Goal: Find specific page/section: Find specific page/section

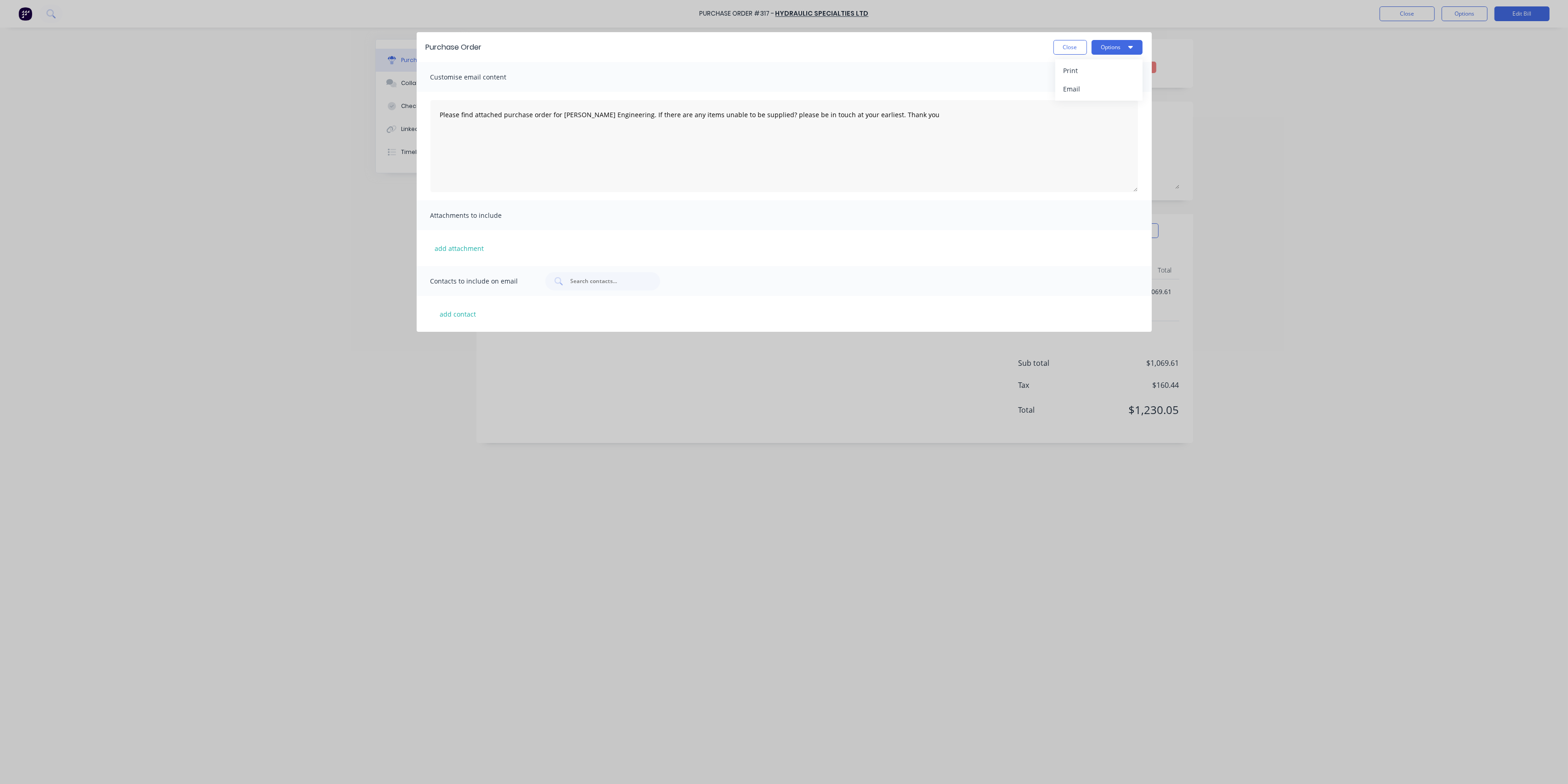
click at [1071, 47] on button "Close" at bounding box center [1070, 47] width 34 height 15
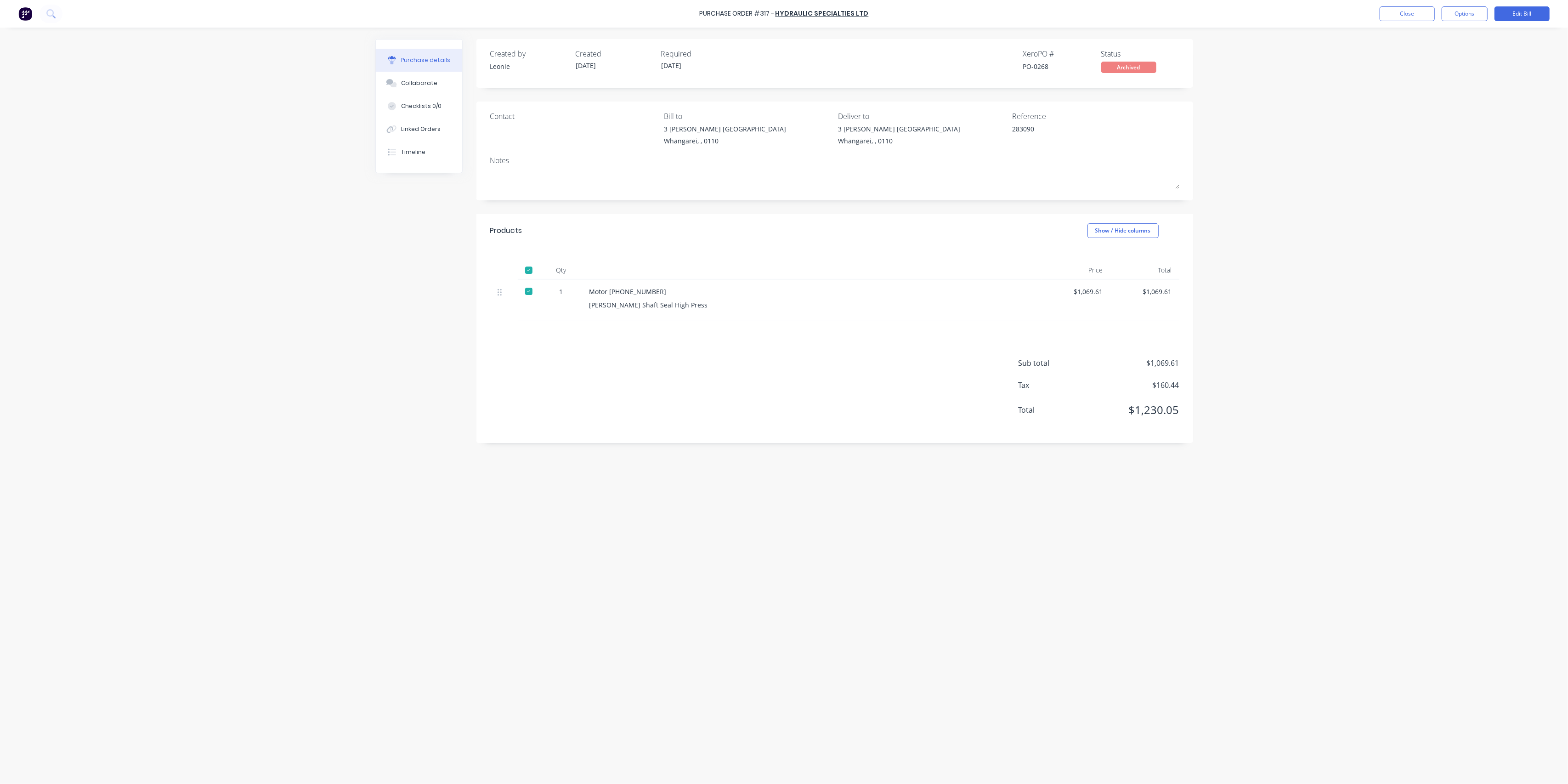
type textarea "x"
click at [1411, 8] on button "Close" at bounding box center [1407, 14] width 55 height 15
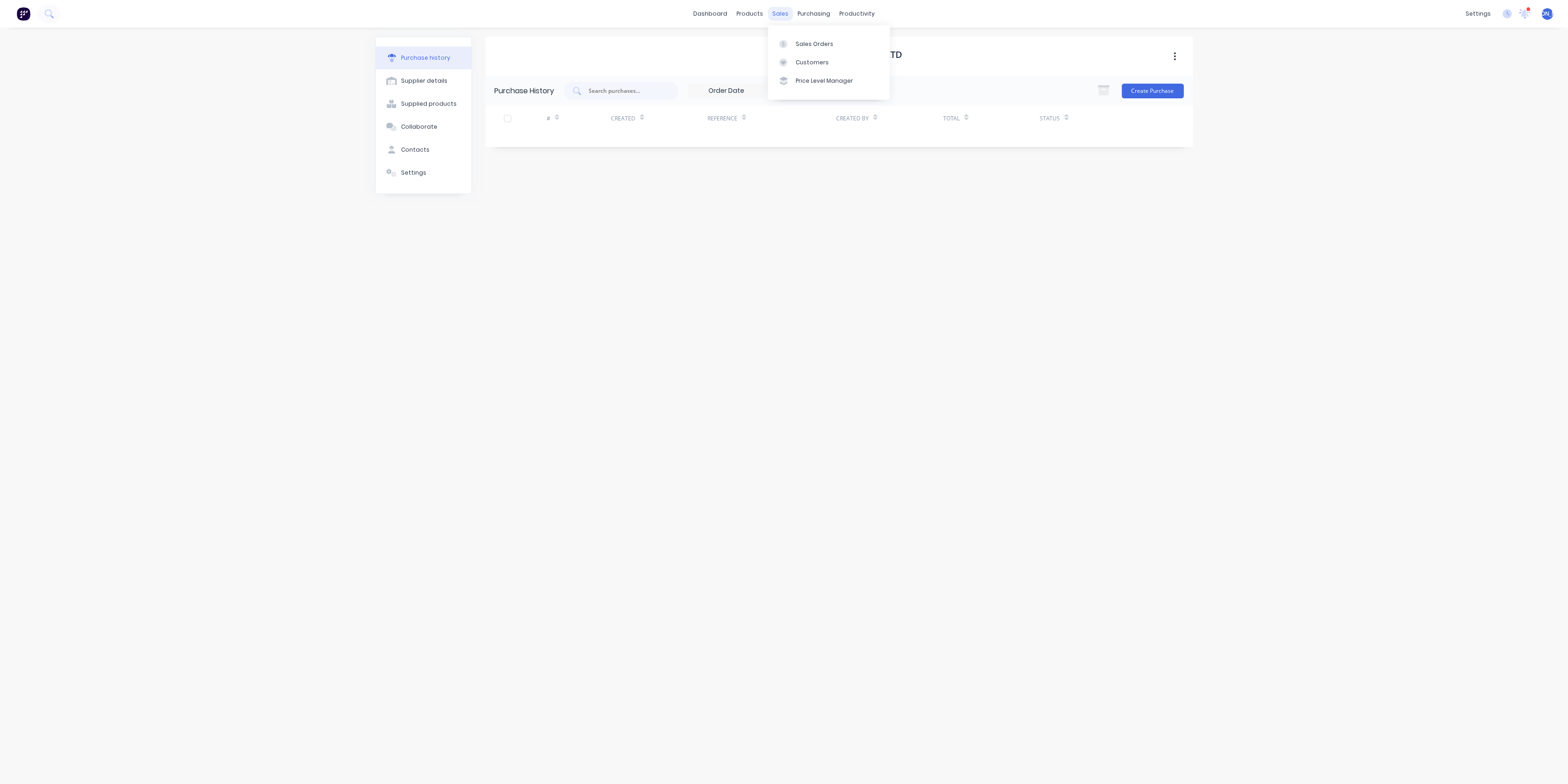
click at [788, 10] on div "sales" at bounding box center [780, 14] width 25 height 14
click at [805, 40] on div "Sales Orders" at bounding box center [815, 44] width 38 height 8
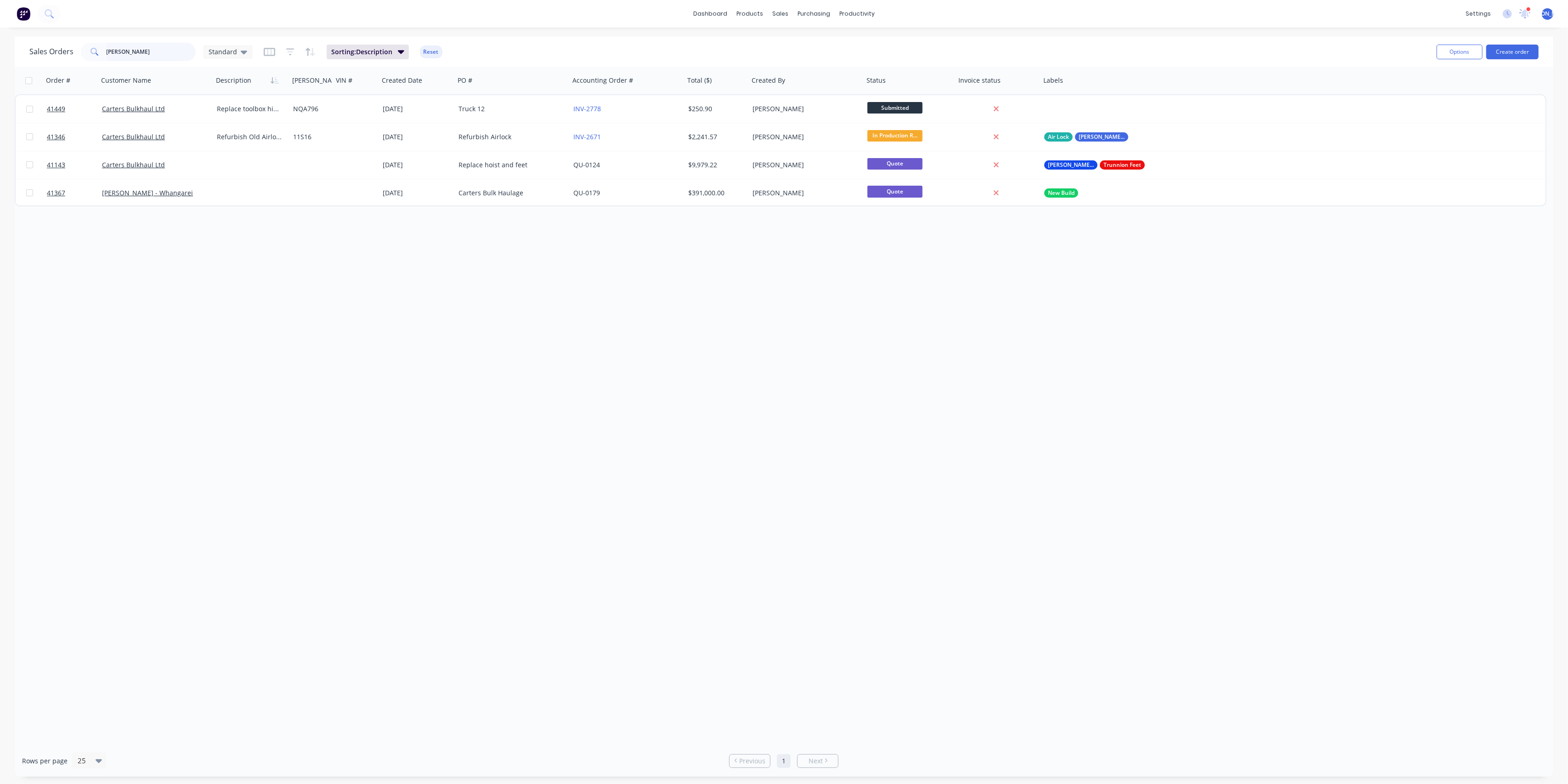
drag, startPoint x: 122, startPoint y: 50, endPoint x: 49, endPoint y: 53, distance: 73.1
click at [49, 53] on div "Sales Orders [PERSON_NAME] Standard" at bounding box center [140, 52] width 223 height 18
type input "dreadon"
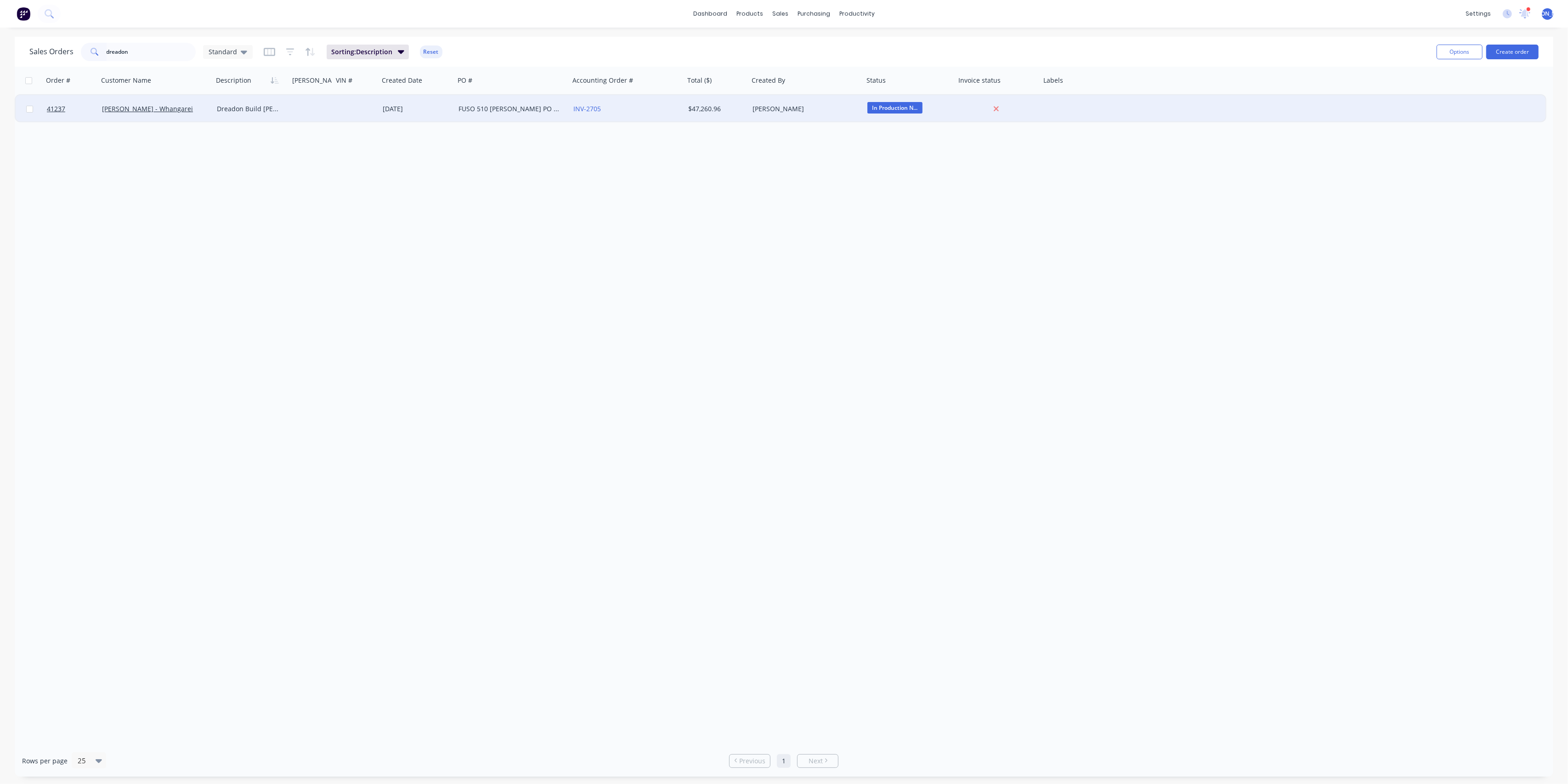
click at [210, 115] on div "[PERSON_NAME] - Whangarei" at bounding box center [156, 109] width 115 height 28
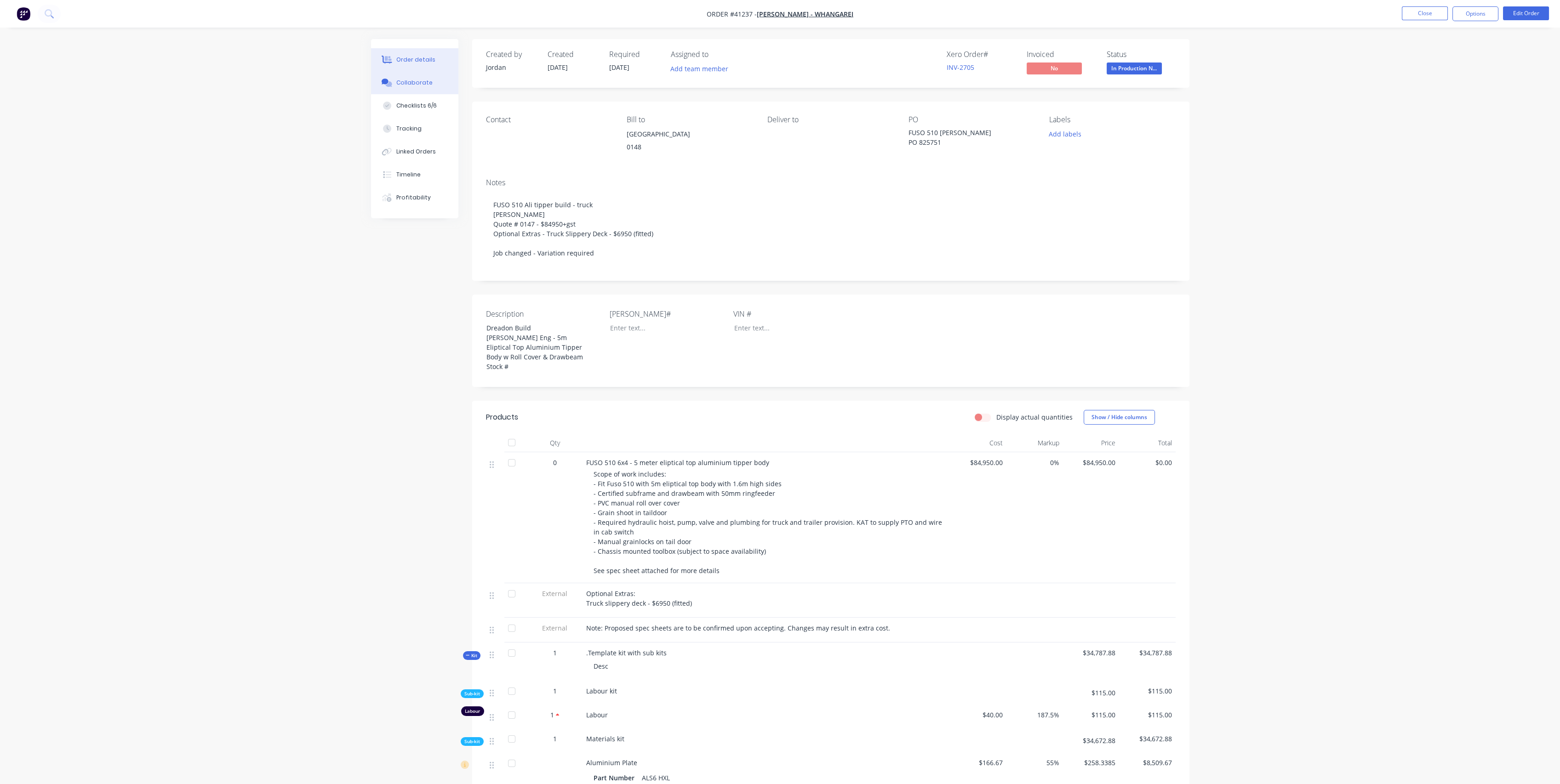
click at [415, 85] on div "Collaborate" at bounding box center [414, 82] width 36 height 8
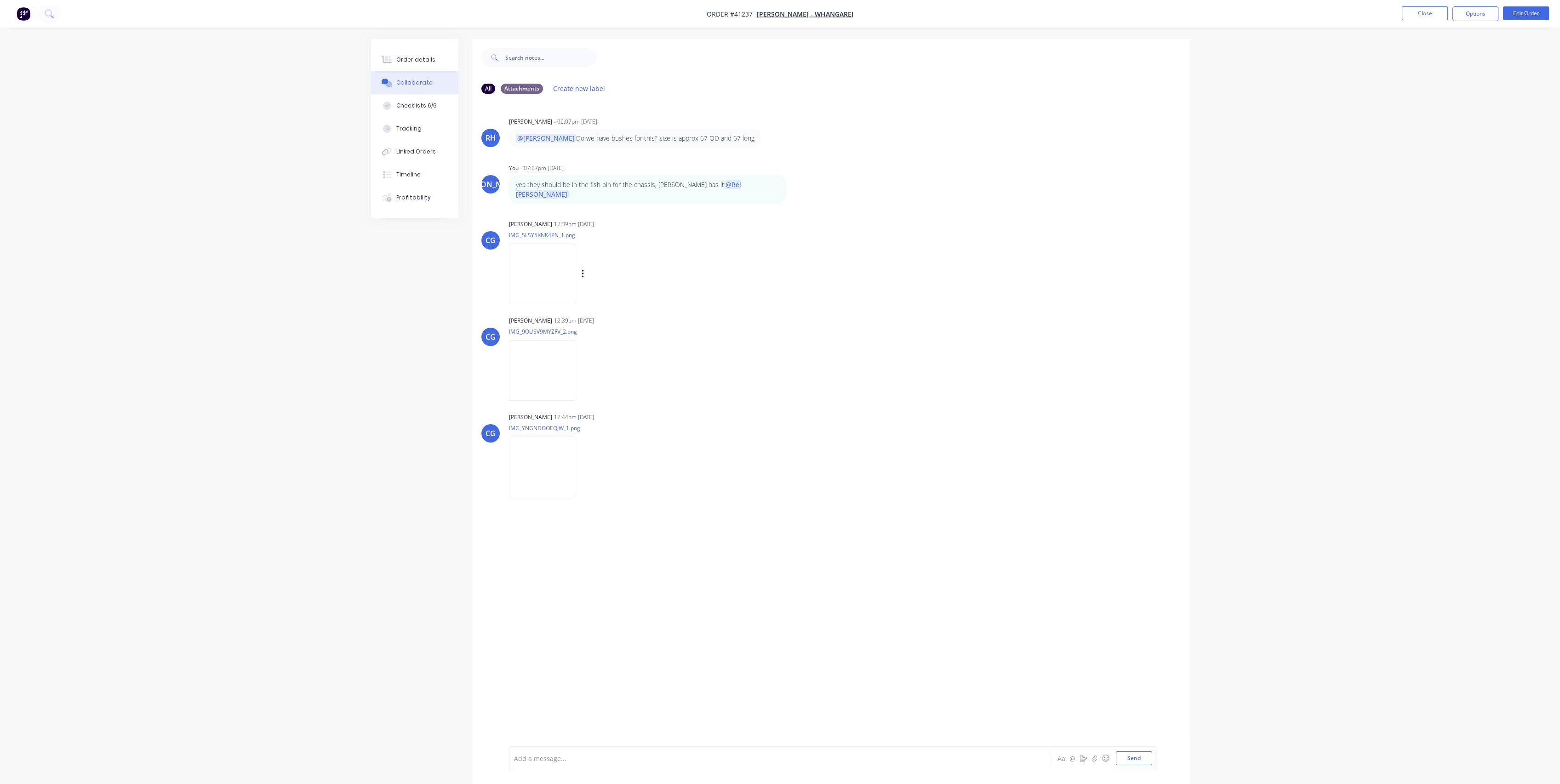
click at [541, 267] on img at bounding box center [542, 273] width 66 height 60
click at [546, 344] on img at bounding box center [542, 370] width 66 height 60
click at [550, 710] on icon at bounding box center [550, 708] width 8 height 8
drag, startPoint x: 311, startPoint y: 487, endPoint x: 302, endPoint y: 125, distance: 362.1
click at [311, 486] on div "Order details Collaborate Checklists 6/6 Tracking Linked Orders Timeline Profit…" at bounding box center [780, 399] width 1560 height 798
